Goal: Entertainment & Leisure: Consume media (video, audio)

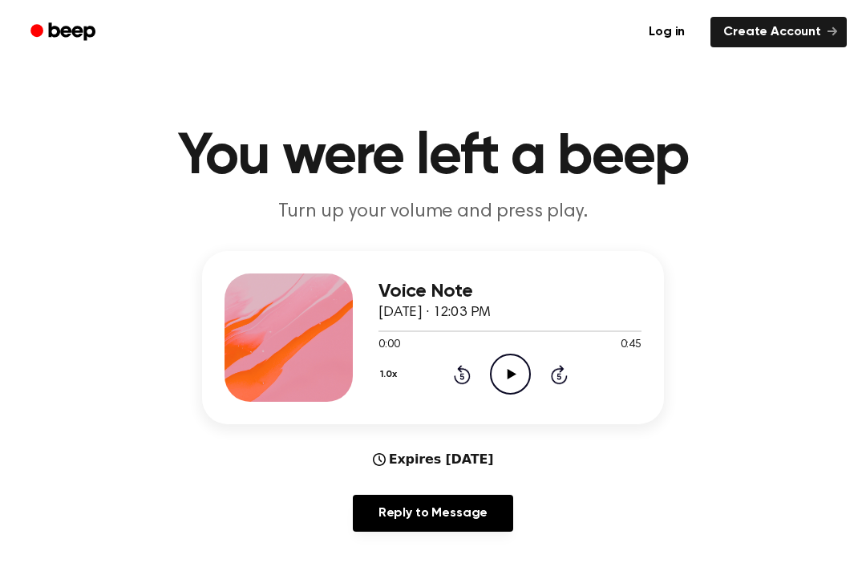
click at [513, 362] on icon "Play Audio" at bounding box center [510, 374] width 41 height 41
click at [514, 370] on icon "Play Audio" at bounding box center [510, 374] width 41 height 41
click at [426, 331] on div at bounding box center [509, 331] width 263 height 2
click at [381, 326] on div at bounding box center [509, 330] width 263 height 13
click at [507, 378] on icon at bounding box center [511, 374] width 9 height 10
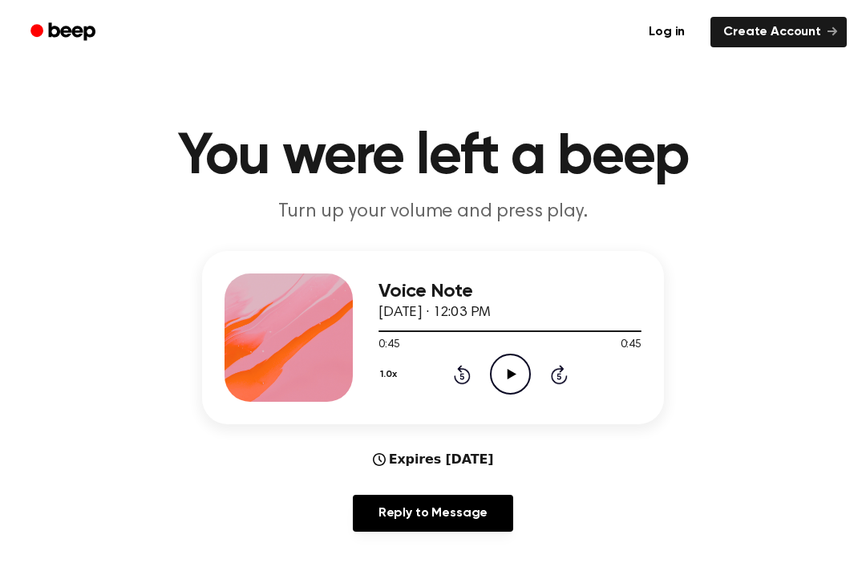
click at [500, 376] on icon "Play Audio" at bounding box center [510, 374] width 41 height 41
click at [586, 329] on div at bounding box center [509, 330] width 263 height 13
click at [584, 336] on div at bounding box center [509, 330] width 263 height 13
click at [509, 382] on icon "Play Audio" at bounding box center [510, 374] width 41 height 41
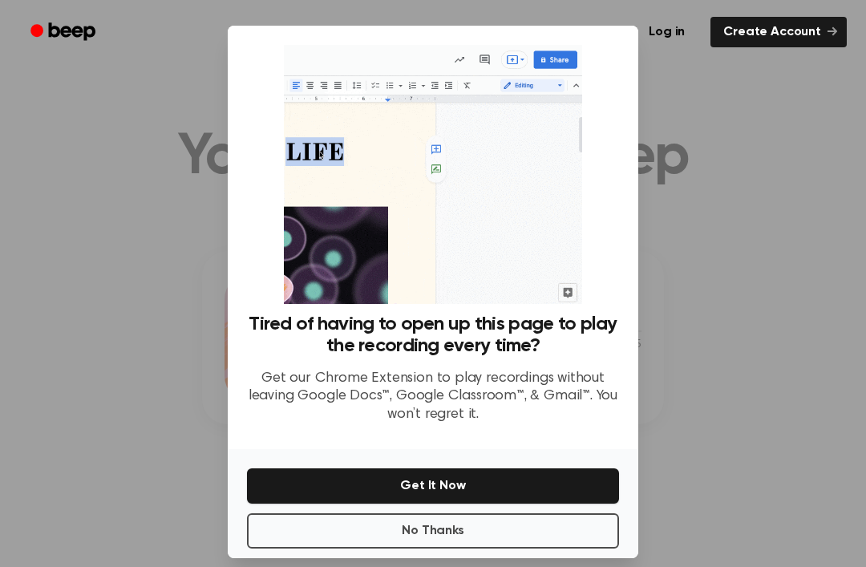
click at [612, 382] on div "Tired of having to open up this page to play the recording every time? Get our …" at bounding box center [433, 374] width 372 height 123
click at [637, 397] on div "Tired of having to open up this page to play the recording every time? Get our …" at bounding box center [433, 237] width 410 height 423
click at [501, 548] on button "No Thanks" at bounding box center [433, 530] width 372 height 35
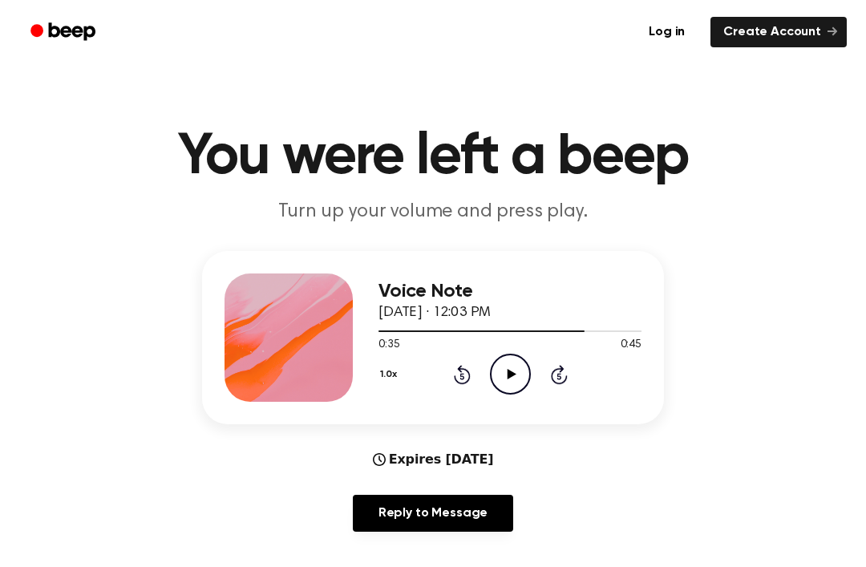
click at [522, 384] on icon "Play Audio" at bounding box center [510, 374] width 41 height 41
click at [511, 371] on icon at bounding box center [510, 374] width 7 height 10
click at [515, 370] on icon "Play Audio" at bounding box center [510, 374] width 41 height 41
click at [494, 325] on div at bounding box center [509, 330] width 263 height 13
click at [581, 335] on div at bounding box center [509, 330] width 263 height 13
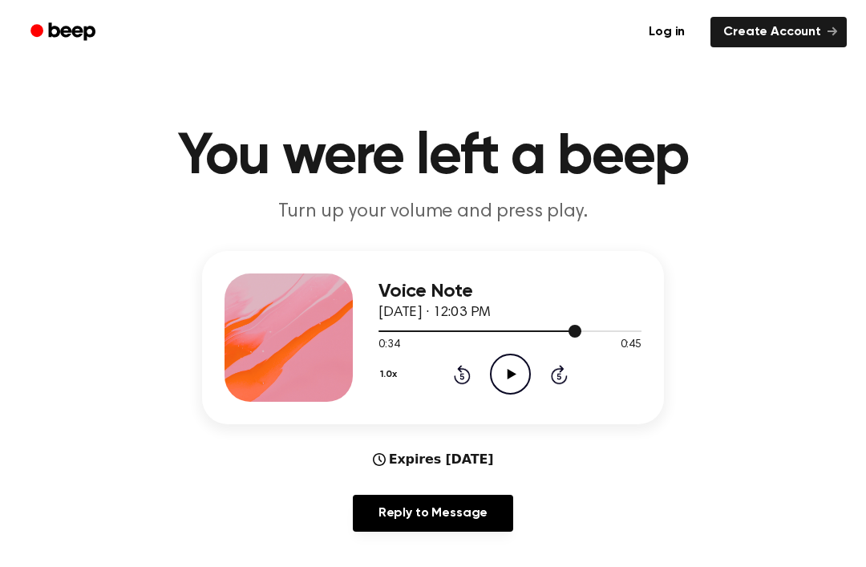
click at [626, 336] on div at bounding box center [509, 330] width 263 height 13
click at [631, 342] on span "0:45" at bounding box center [630, 345] width 21 height 17
click at [647, 321] on div "Voice Note [DATE] · 12:03 PM 0:42 0:45 Your browser does not support the [objec…" at bounding box center [433, 337] width 462 height 173
click at [524, 358] on icon "Play Audio" at bounding box center [510, 374] width 41 height 41
